Goal: Navigation & Orientation: Find specific page/section

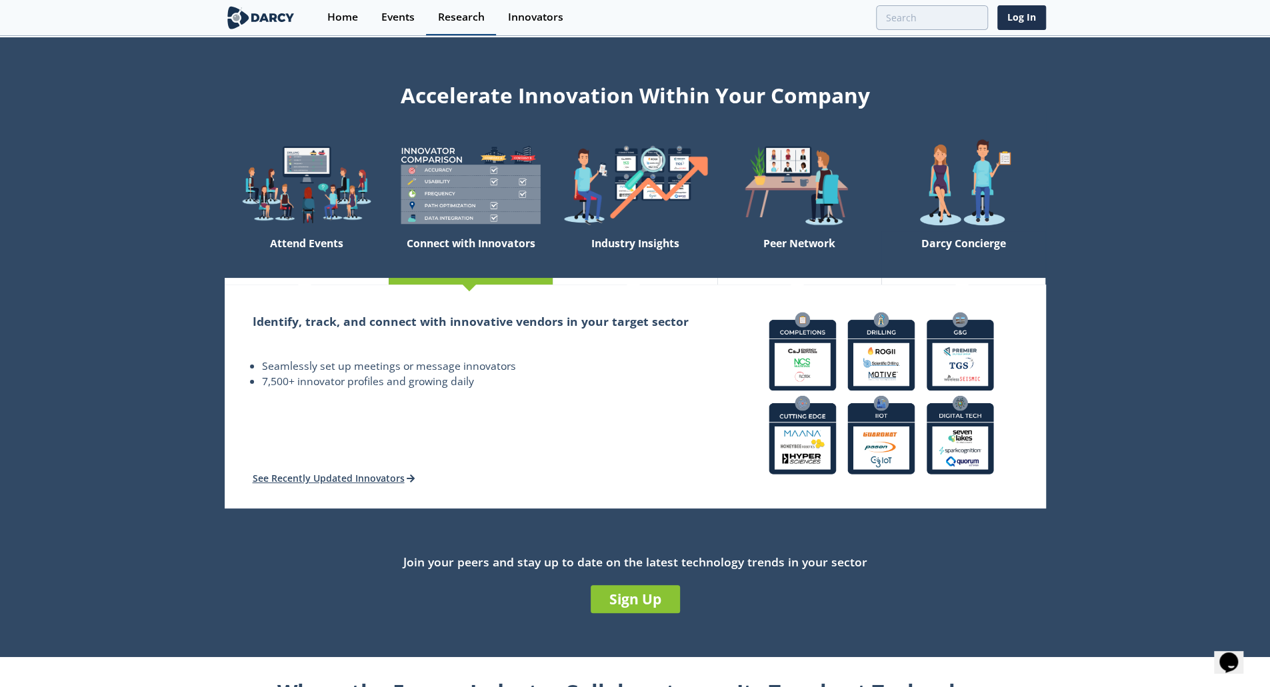
click at [463, 23] on div "Research" at bounding box center [461, 17] width 47 height 11
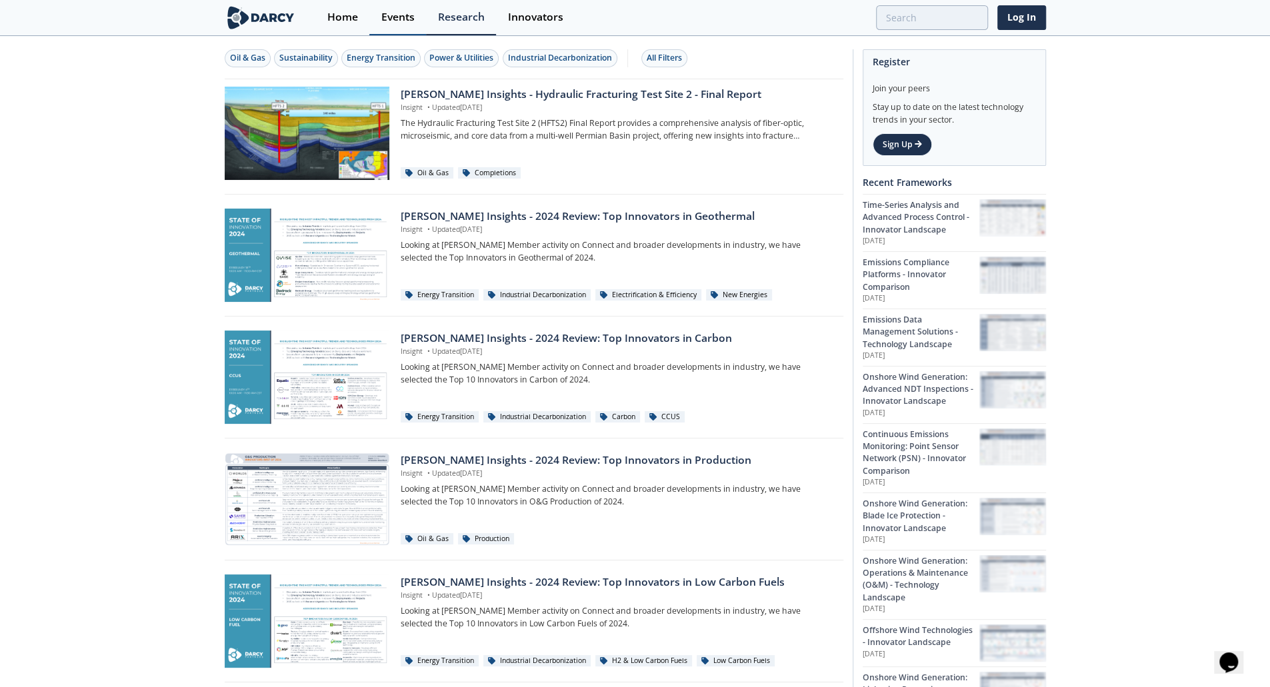
click at [391, 15] on div "Events" at bounding box center [397, 17] width 33 height 11
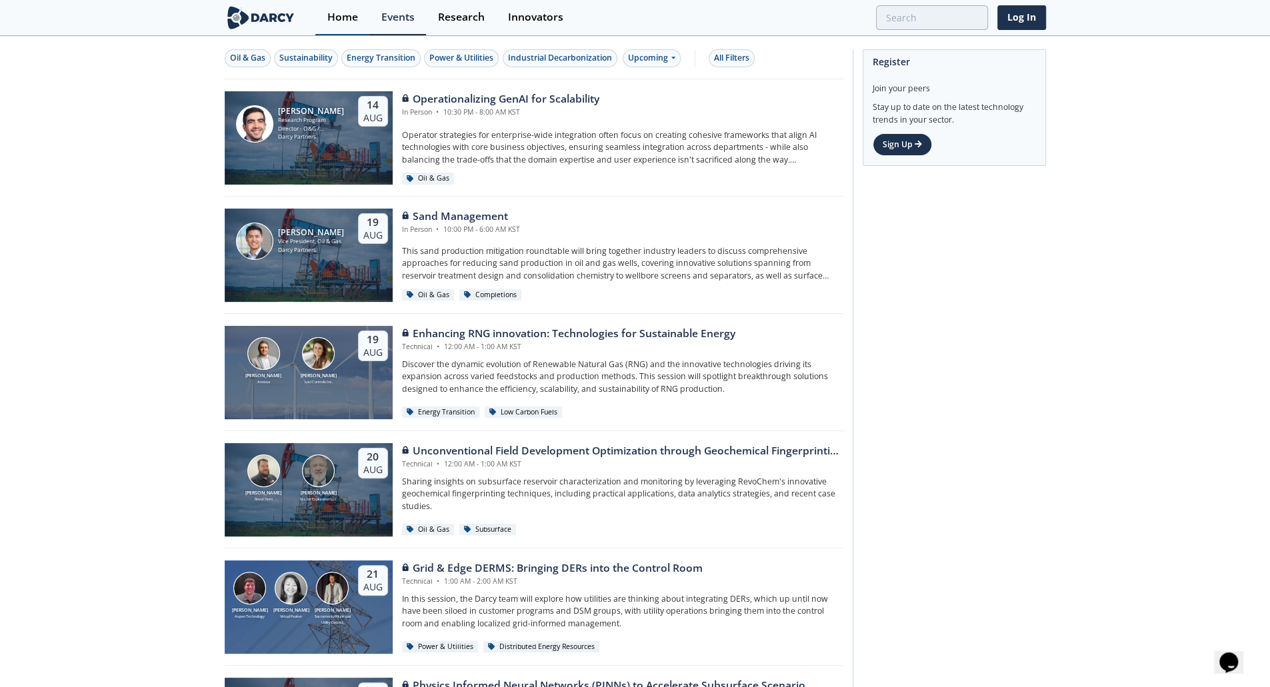
click at [343, 16] on div "Home" at bounding box center [342, 17] width 31 height 11
